Goal: Information Seeking & Learning: Learn about a topic

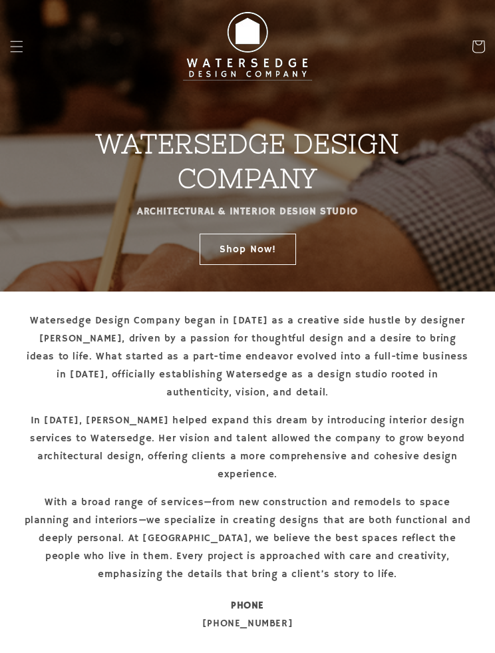
click at [283, 244] on link "Shop Now!" at bounding box center [248, 249] width 96 height 31
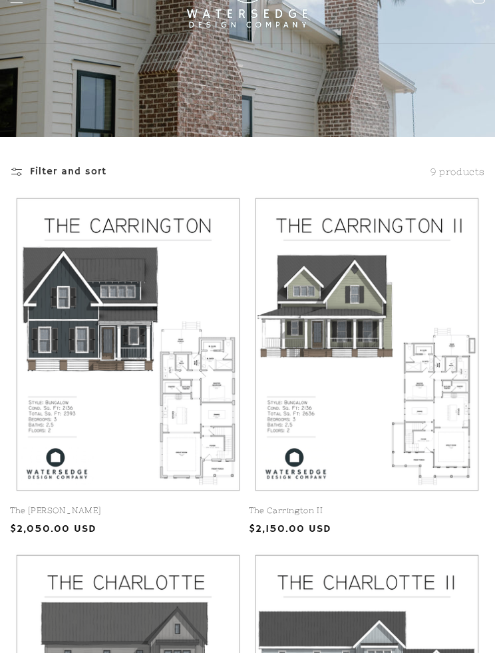
scroll to position [45, 0]
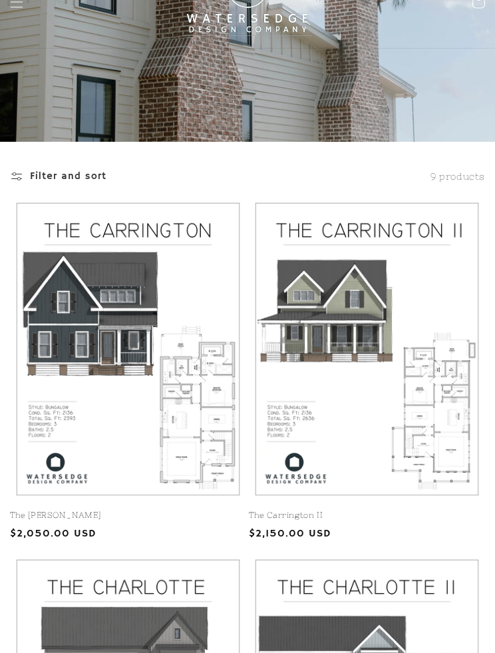
click at [213, 510] on link "The [PERSON_NAME]" at bounding box center [128, 515] width 236 height 11
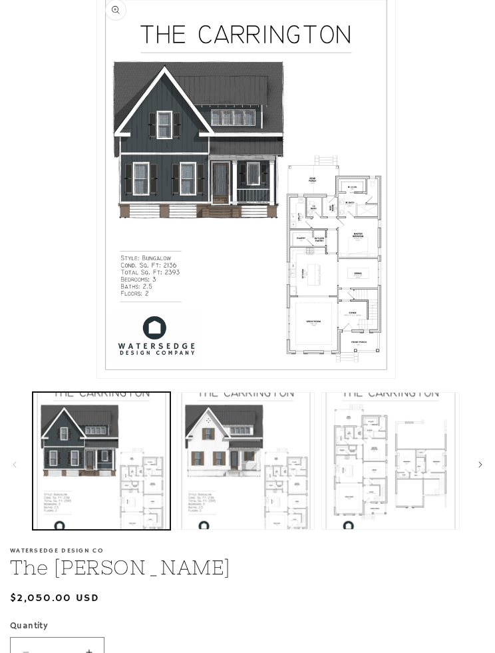
click at [273, 503] on button "Load image 2 in gallery view" at bounding box center [246, 461] width 138 height 138
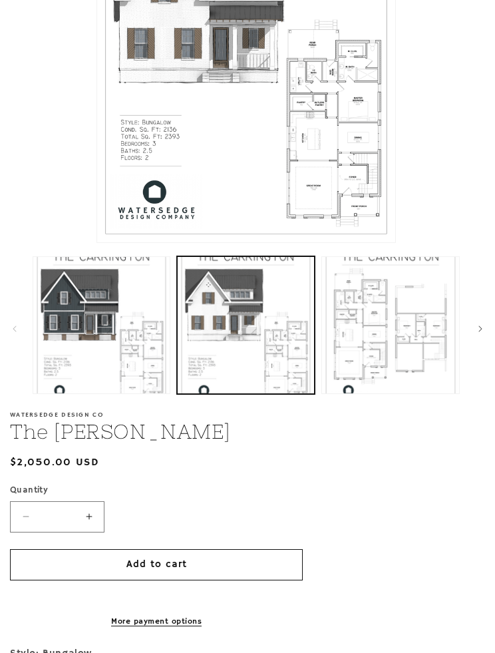
click at [398, 371] on button "Load image 3 in gallery view" at bounding box center [390, 325] width 138 height 138
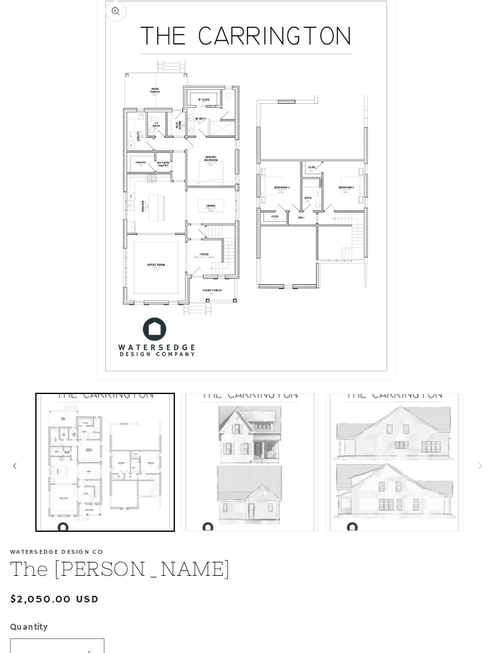
scroll to position [0, 286]
click at [286, 498] on button "Load image 4 in gallery view" at bounding box center [249, 462] width 138 height 138
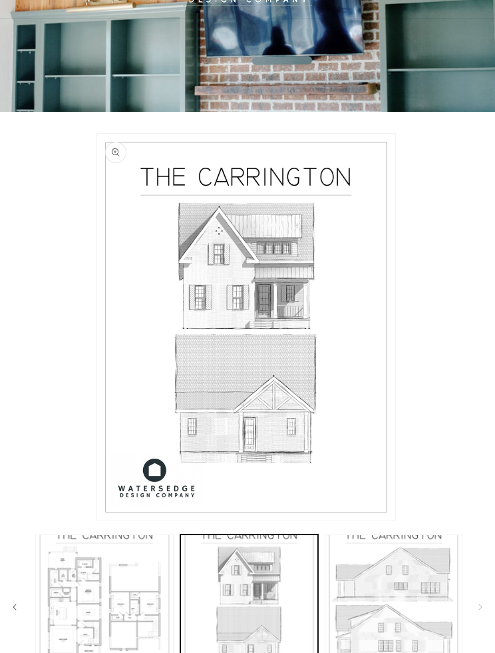
scroll to position [0, 0]
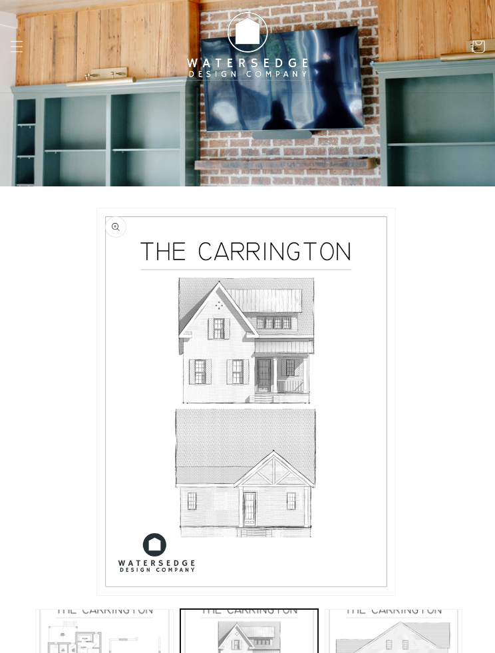
click at [12, 41] on icon "Menu" at bounding box center [16, 46] width 13 height 13
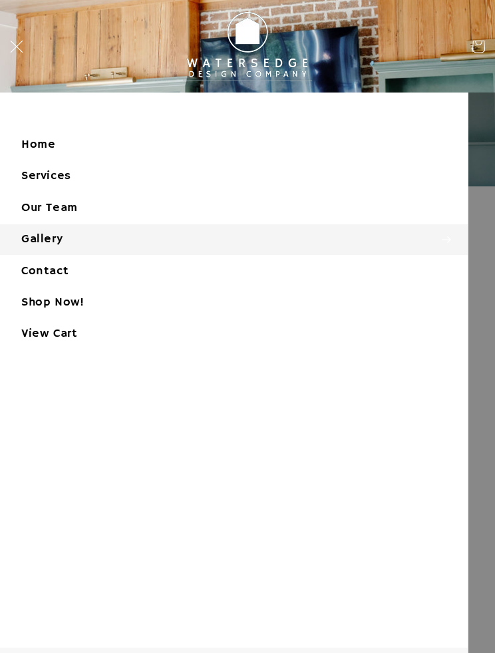
click at [54, 230] on summary "Gallery" at bounding box center [234, 239] width 468 height 30
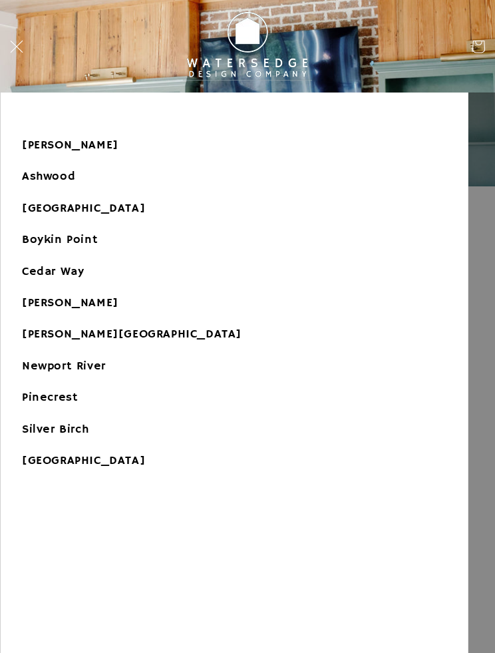
click at [74, 148] on link "[PERSON_NAME]" at bounding box center [234, 145] width 467 height 30
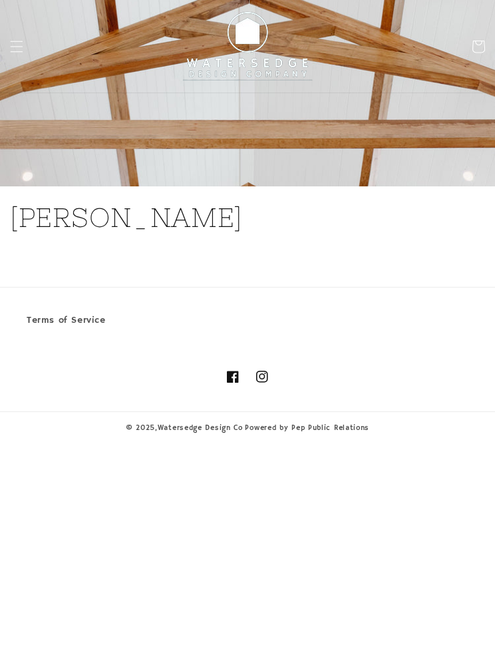
click at [22, 52] on icon "Menu" at bounding box center [16, 46] width 13 height 13
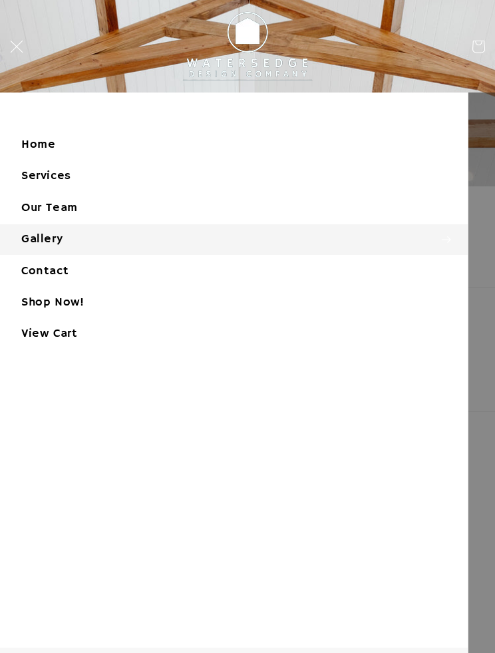
click at [102, 246] on summary "Gallery" at bounding box center [234, 239] width 468 height 30
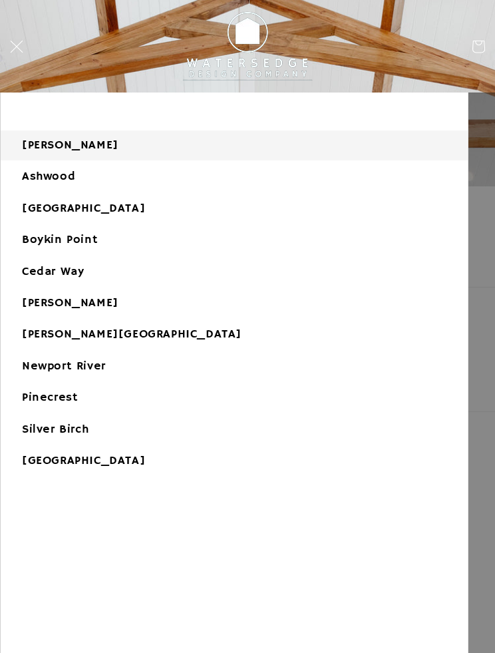
click at [90, 187] on link "Ashwood" at bounding box center [234, 177] width 467 height 30
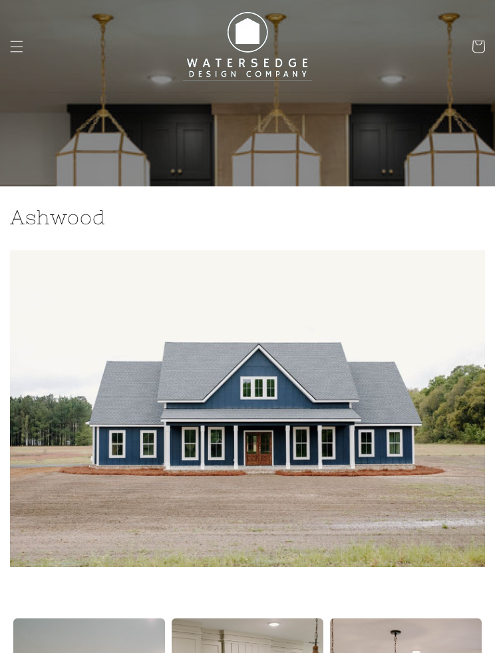
click at [22, 39] on span "Menu" at bounding box center [16, 46] width 29 height 29
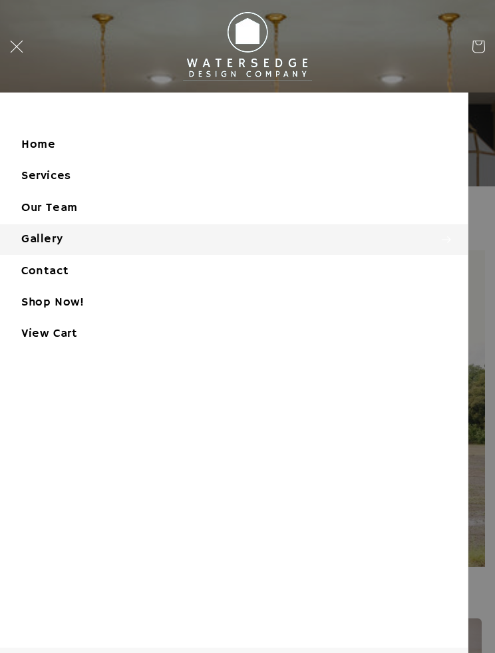
click at [158, 237] on summary "Gallery" at bounding box center [234, 239] width 468 height 30
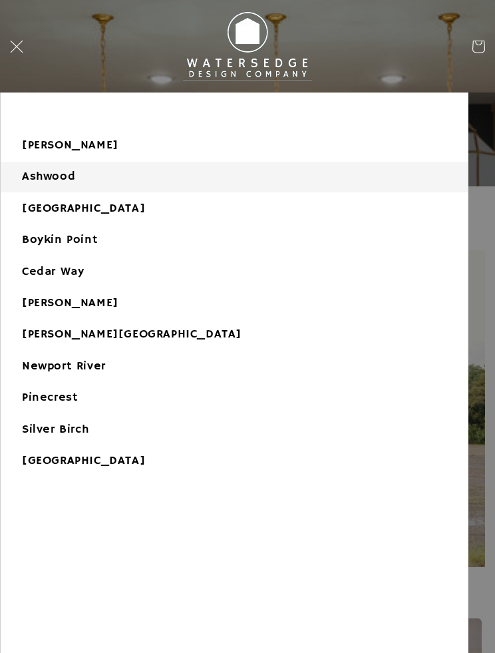
click at [120, 211] on link "[GEOGRAPHIC_DATA]" at bounding box center [234, 209] width 467 height 30
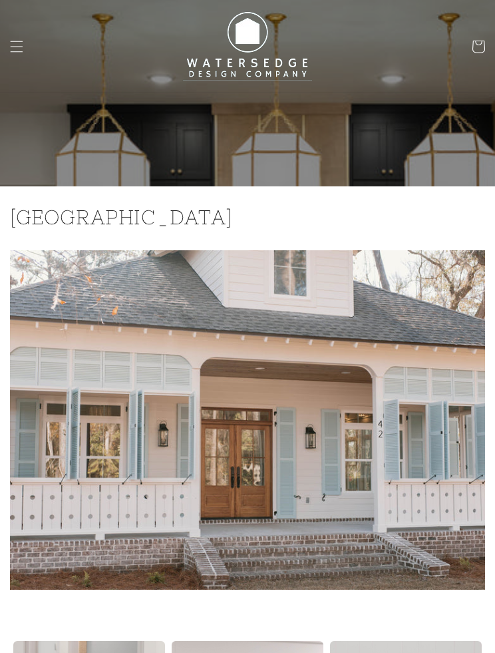
click at [26, 39] on span "Menu" at bounding box center [16, 46] width 29 height 29
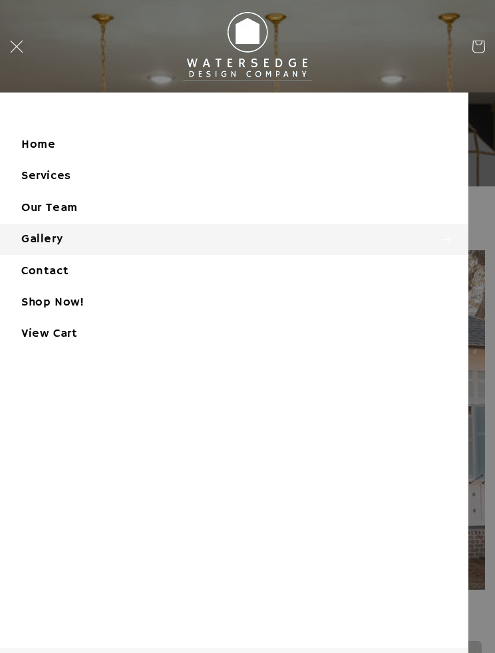
click at [118, 243] on summary "Gallery" at bounding box center [234, 239] width 468 height 30
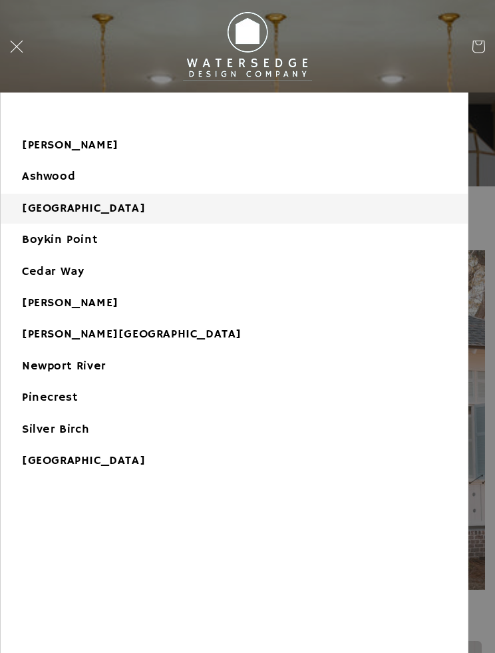
click at [114, 244] on link "Boykin Point" at bounding box center [234, 240] width 467 height 30
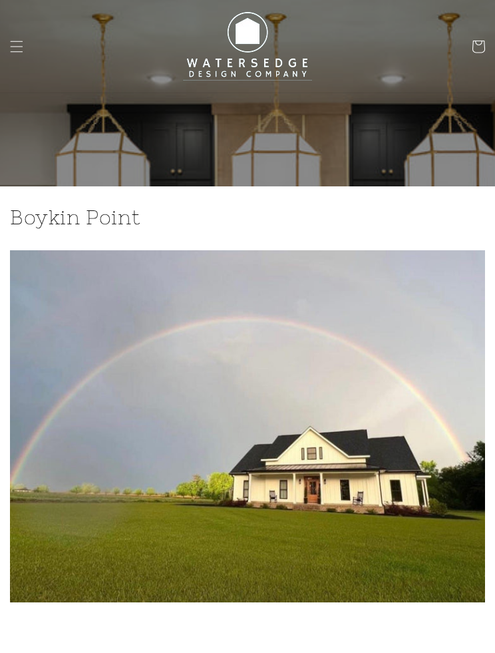
click at [23, 55] on span "Menu" at bounding box center [16, 46] width 29 height 29
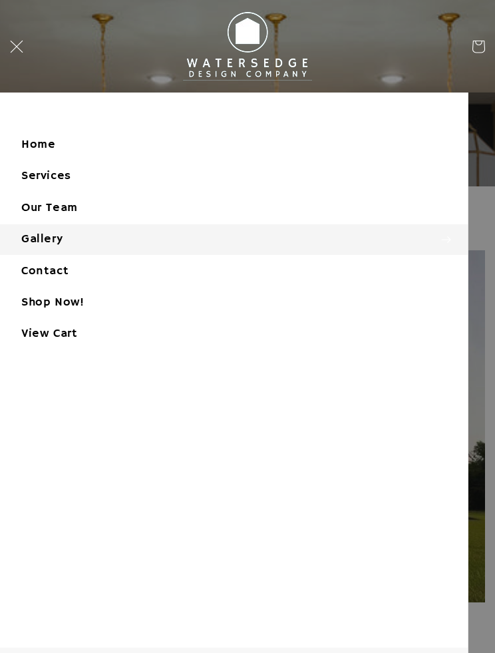
click at [148, 237] on summary "Gallery" at bounding box center [234, 239] width 468 height 30
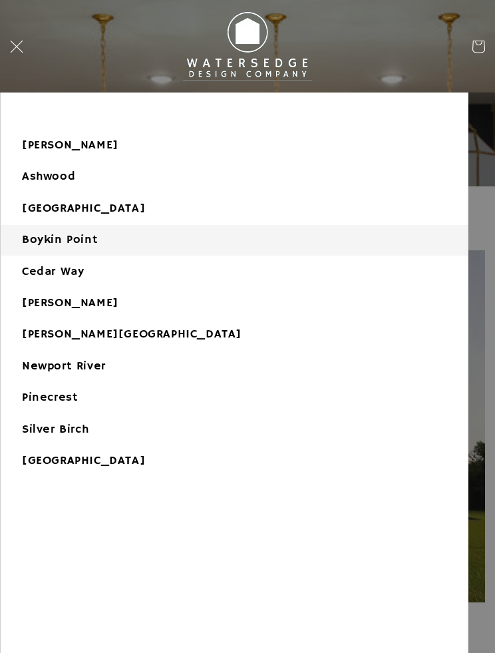
click at [116, 273] on link "Cedar Way" at bounding box center [234, 272] width 467 height 30
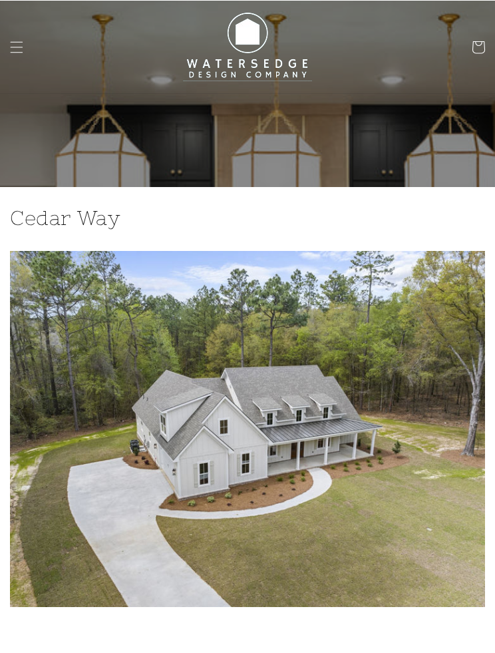
click at [24, 41] on span "Menu" at bounding box center [16, 46] width 29 height 29
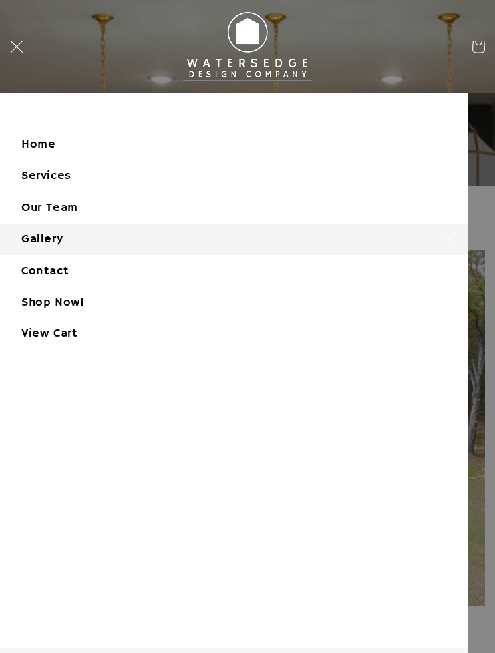
click at [117, 241] on summary "Gallery" at bounding box center [234, 239] width 468 height 30
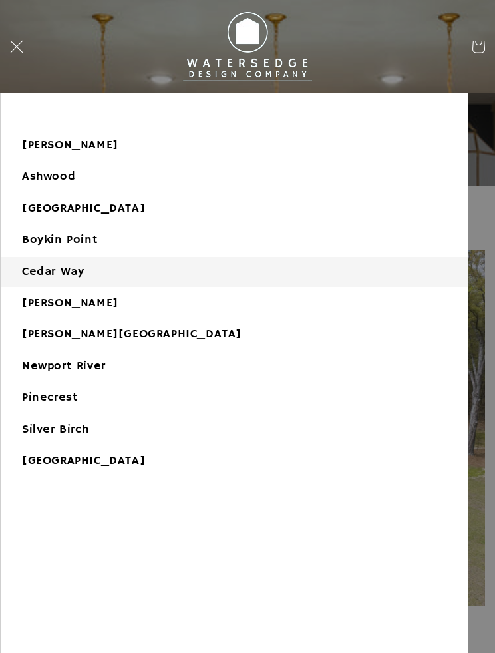
click at [174, 305] on link "[PERSON_NAME]" at bounding box center [234, 303] width 467 height 30
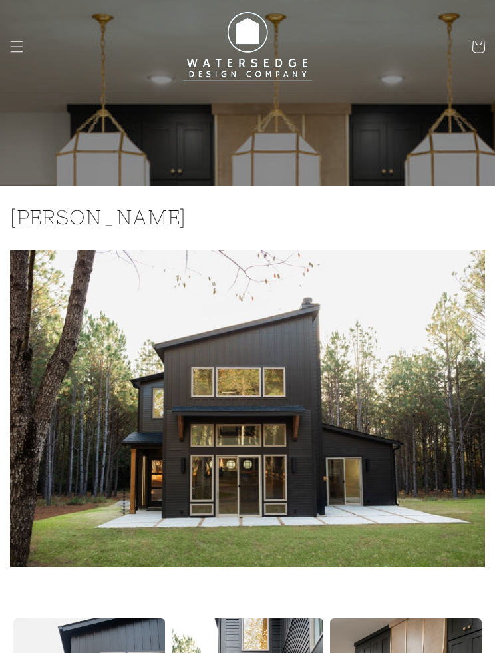
click at [11, 47] on icon "Menu" at bounding box center [16, 46] width 13 height 13
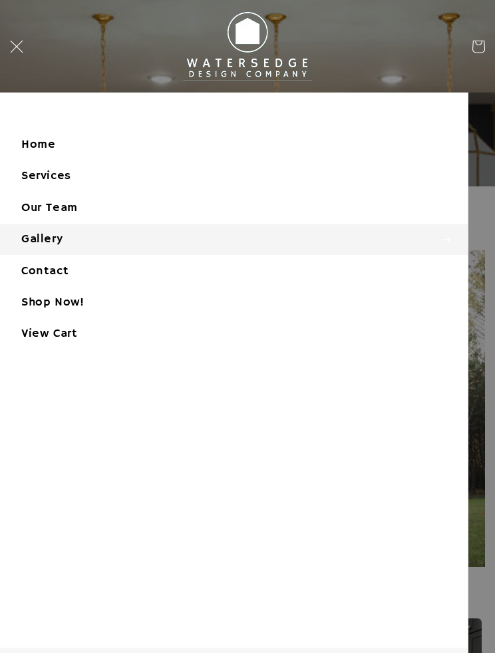
click at [165, 238] on summary "Gallery" at bounding box center [234, 239] width 468 height 30
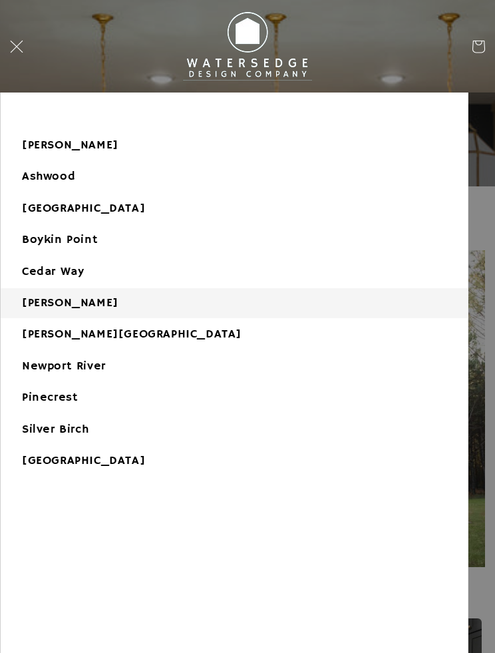
click at [122, 331] on link "[PERSON_NAME][GEOGRAPHIC_DATA]" at bounding box center [234, 334] width 467 height 30
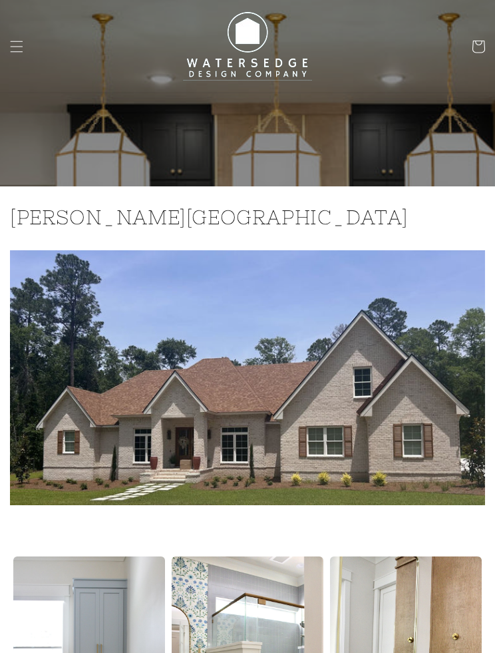
click at [23, 54] on span "Menu" at bounding box center [16, 46] width 29 height 29
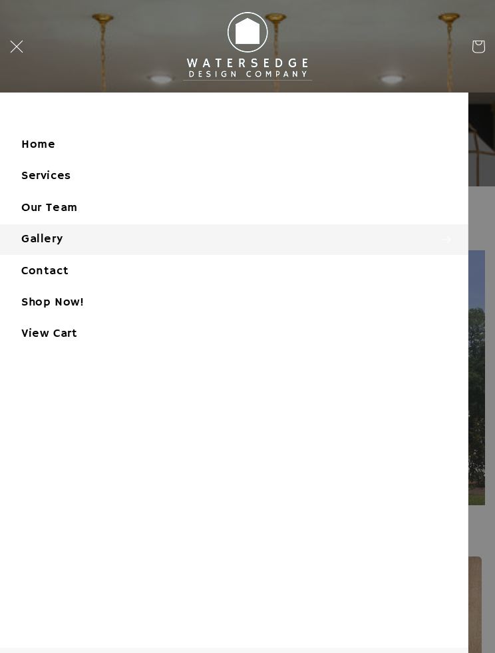
click at [156, 242] on summary "Gallery" at bounding box center [234, 239] width 468 height 30
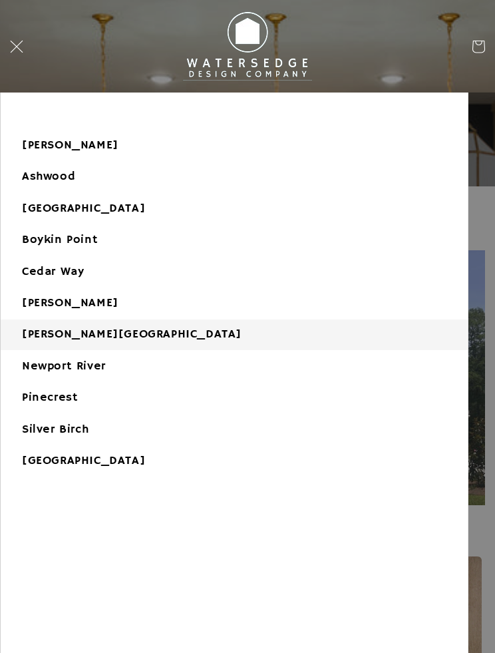
click at [138, 367] on link "Newport River" at bounding box center [234, 366] width 467 height 30
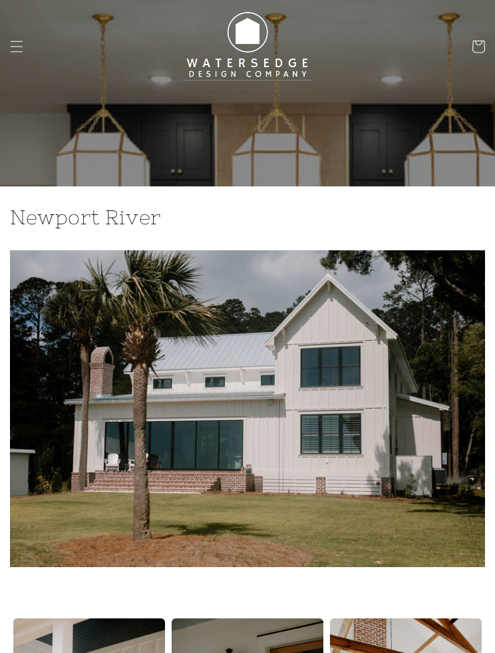
click at [5, 59] on span "Menu" at bounding box center [16, 46] width 29 height 29
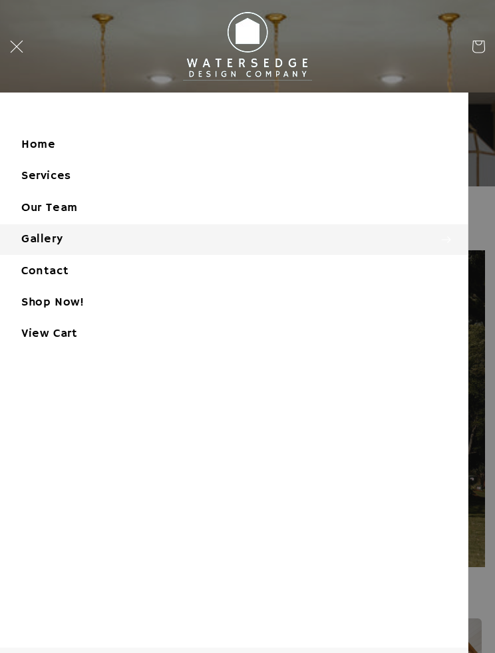
click at [164, 233] on summary "Gallery" at bounding box center [234, 239] width 468 height 30
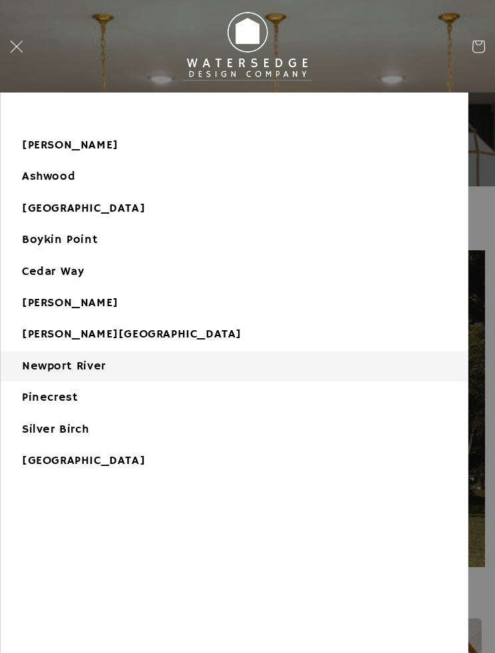
click at [111, 397] on link "Pinecrest" at bounding box center [234, 398] width 467 height 30
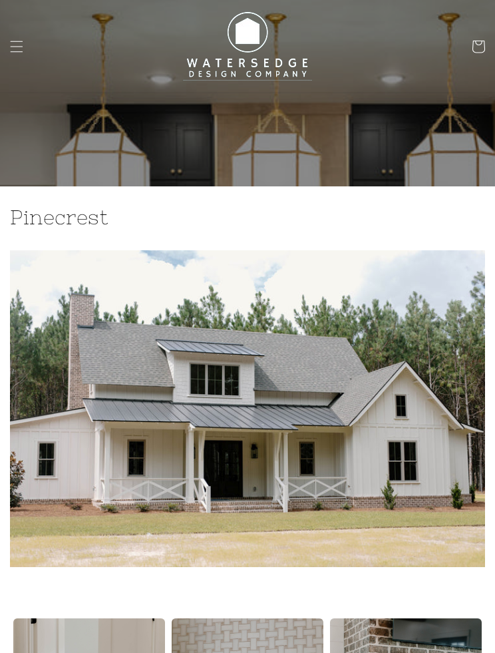
click at [17, 57] on span "Menu" at bounding box center [16, 46] width 29 height 29
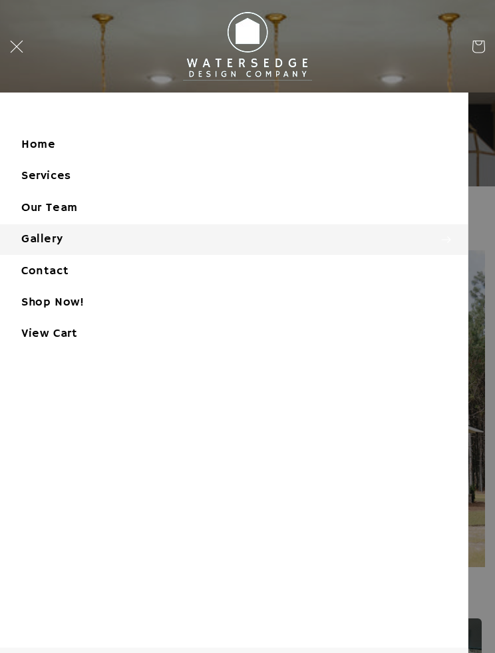
click at [155, 233] on summary "Gallery" at bounding box center [234, 239] width 468 height 30
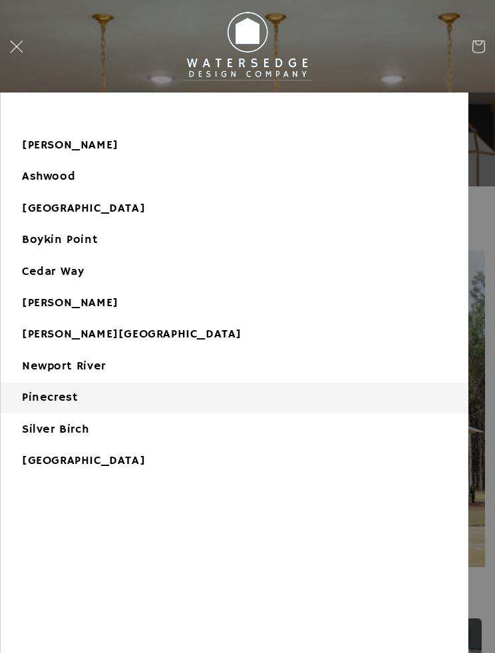
click at [106, 430] on link "Silver Birch" at bounding box center [234, 429] width 467 height 30
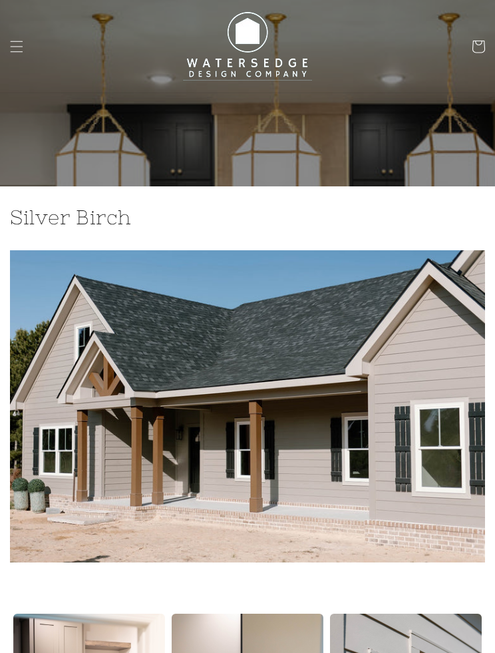
click at [21, 53] on icon "Menu" at bounding box center [16, 46] width 13 height 13
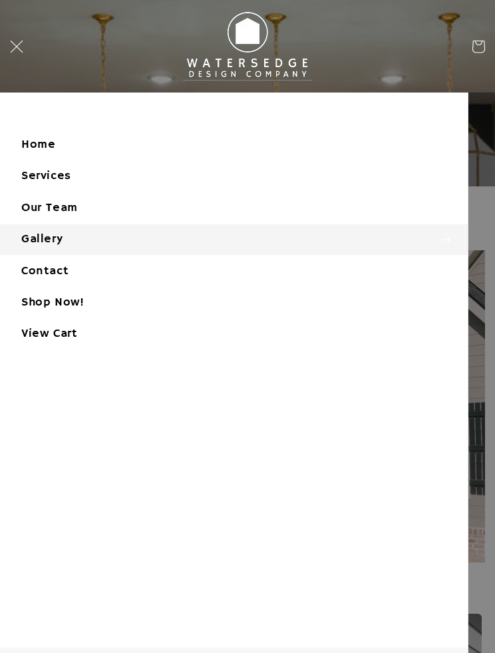
click at [156, 243] on summary "Gallery" at bounding box center [234, 239] width 468 height 30
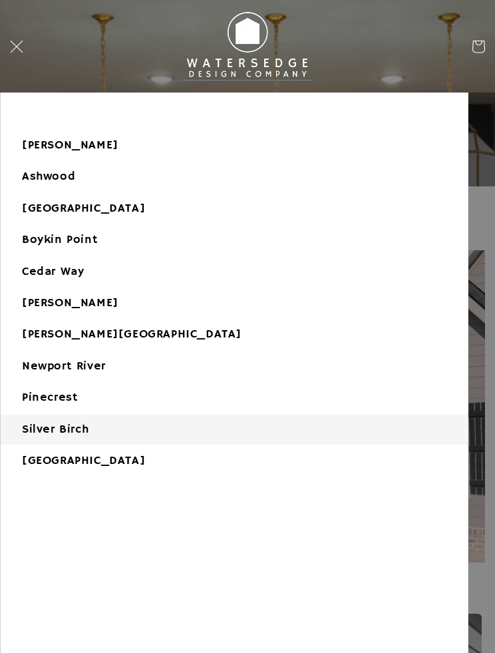
click at [148, 452] on link "[GEOGRAPHIC_DATA]" at bounding box center [234, 461] width 467 height 30
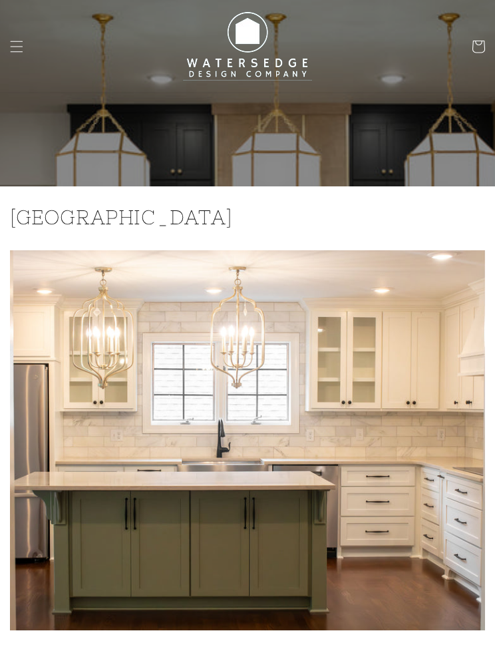
click at [19, 57] on span "Menu" at bounding box center [16, 46] width 29 height 29
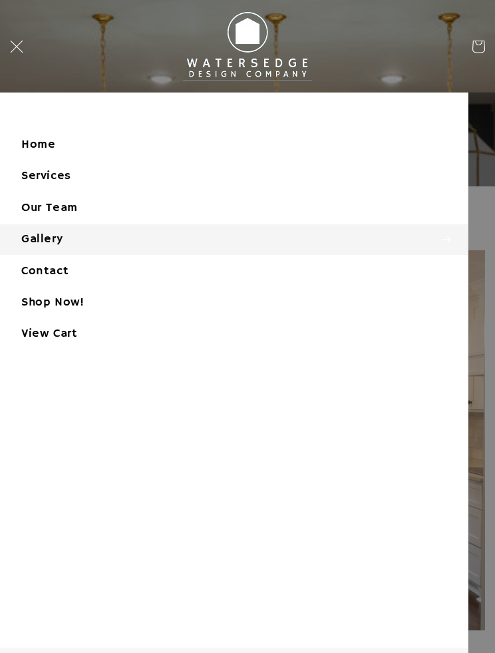
click at [220, 131] on link "Home" at bounding box center [234, 145] width 468 height 30
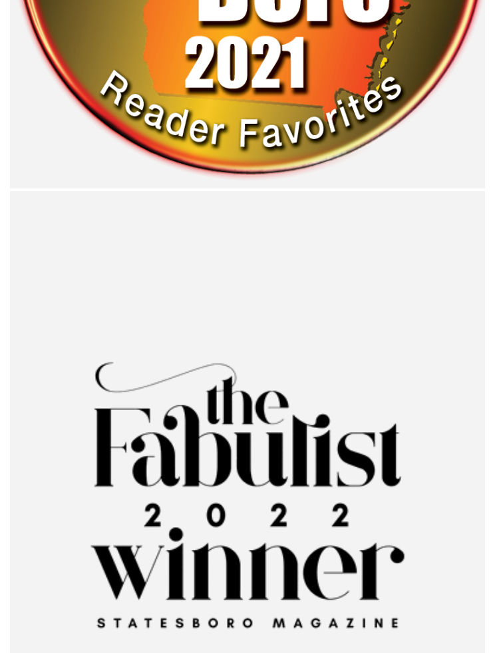
scroll to position [3839, 0]
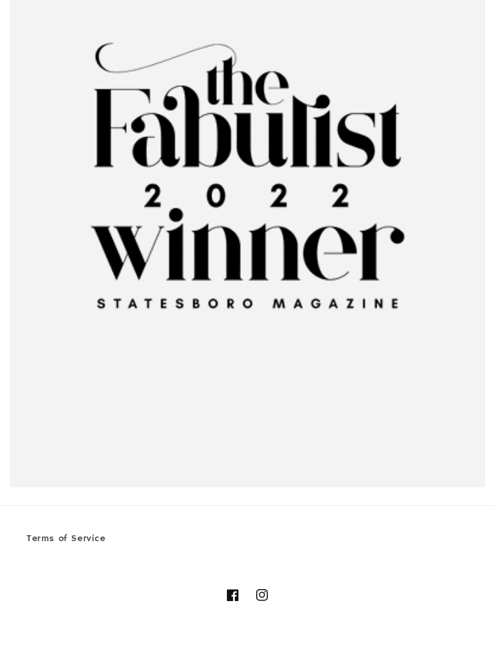
click at [269, 580] on link "Instagram" at bounding box center [261, 594] width 29 height 29
